Goal: Task Accomplishment & Management: Manage account settings

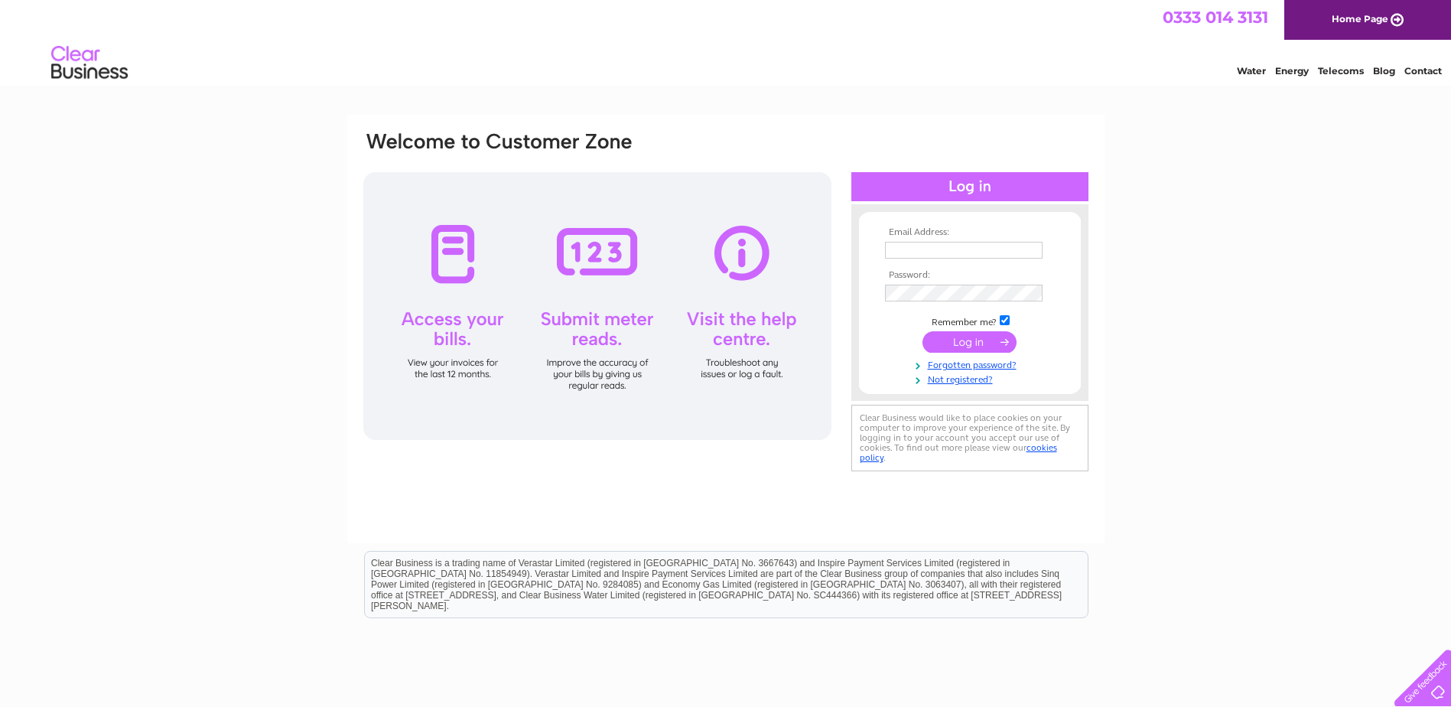
type input "info@jdlp.org.uk"
click at [965, 343] on input "submit" at bounding box center [970, 341] width 94 height 21
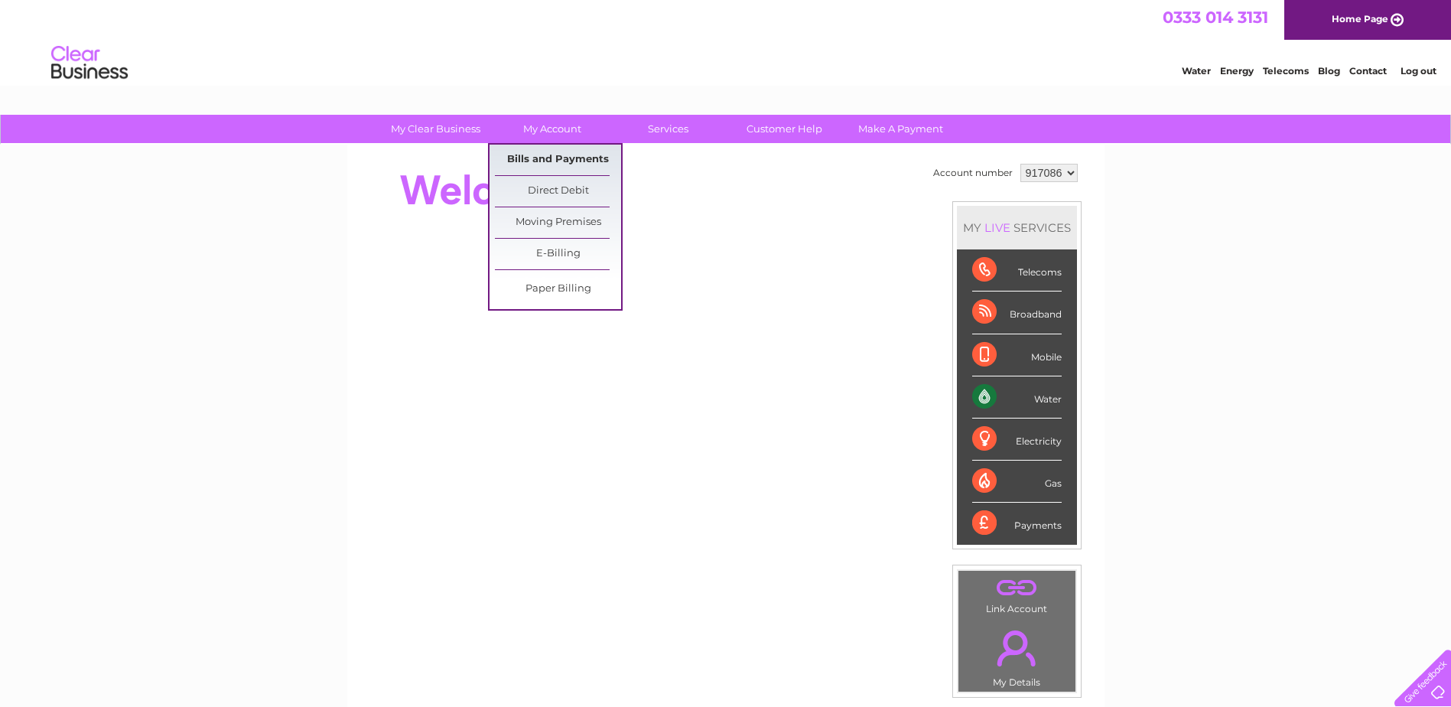
click at [550, 156] on link "Bills and Payments" at bounding box center [558, 160] width 126 height 31
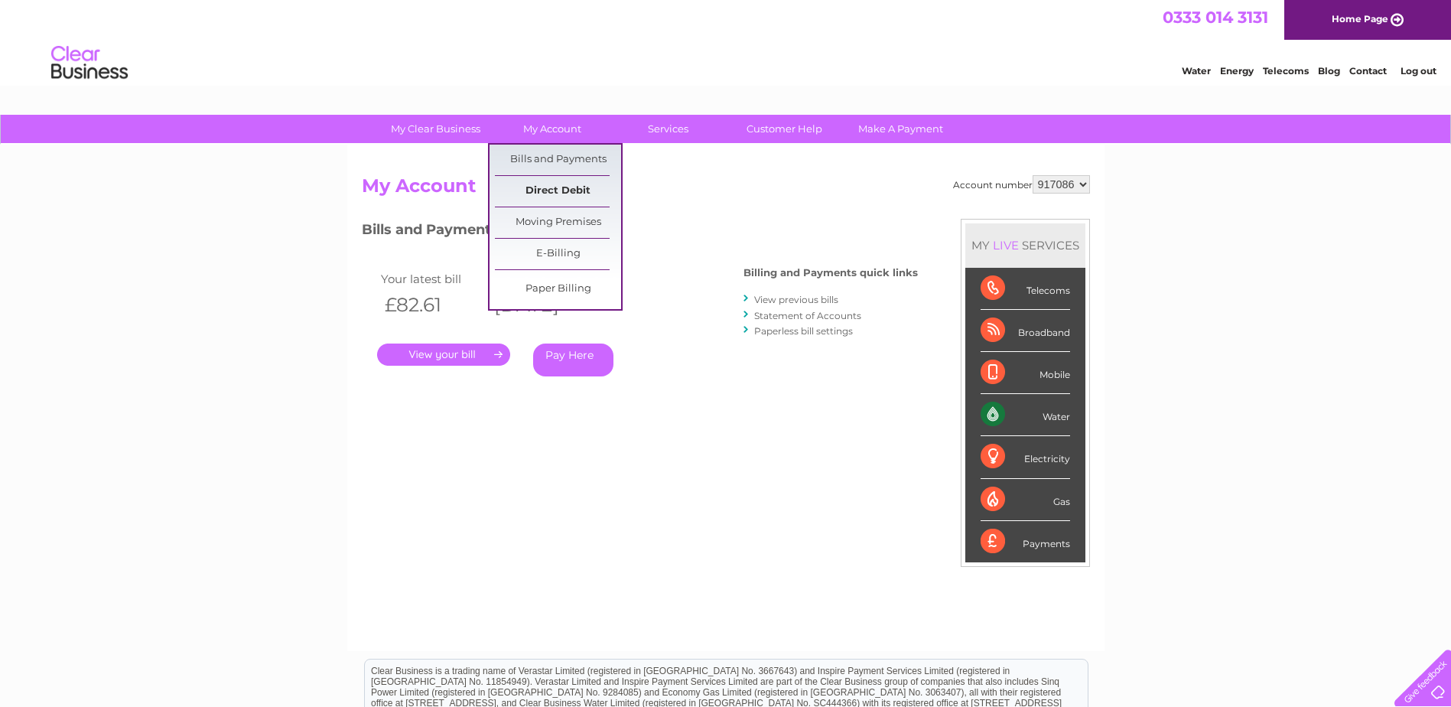
click at [558, 191] on link "Direct Debit" at bounding box center [558, 191] width 126 height 31
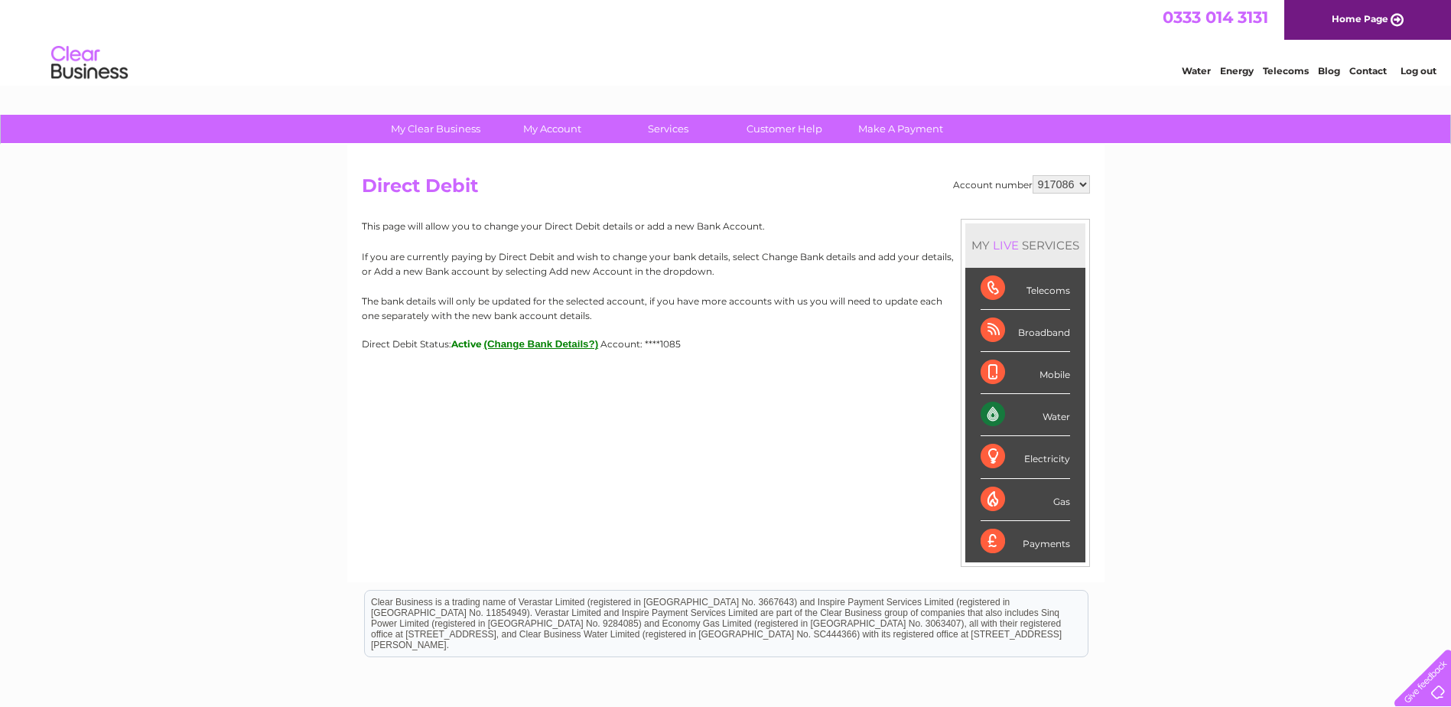
click at [1417, 69] on link "Log out" at bounding box center [1419, 70] width 36 height 11
